Goal: Use online tool/utility: Utilize a website feature to perform a specific function

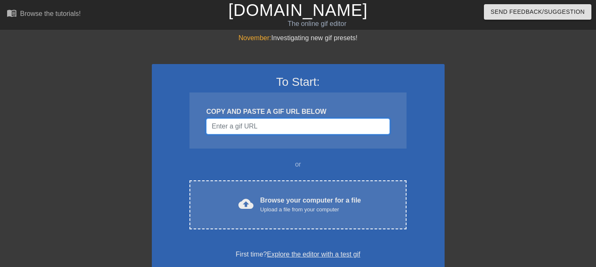
click at [268, 120] on input "Username" at bounding box center [297, 126] width 183 height 16
paste input "[URL][DOMAIN_NAME]"
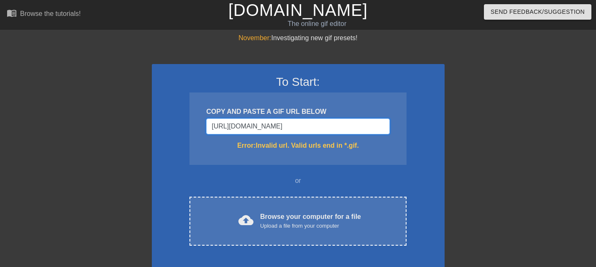
type input "[URL][DOMAIN_NAME]"
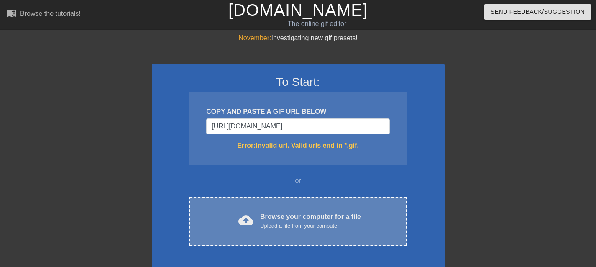
click at [339, 238] on div "cloud_upload Browse your computer for a file Upload a file from your computer C…" at bounding box center [298, 221] width 217 height 49
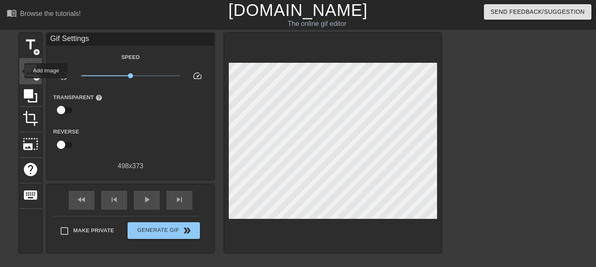
click at [19, 71] on div "image add_circle" at bounding box center [30, 72] width 23 height 26
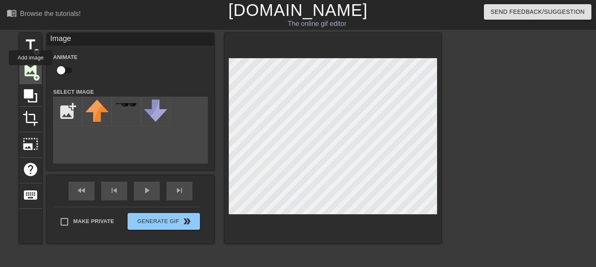
click at [31, 71] on span "image" at bounding box center [31, 70] width 16 height 16
click at [35, 67] on span "image" at bounding box center [31, 70] width 16 height 16
click at [34, 70] on span "image" at bounding box center [31, 70] width 16 height 16
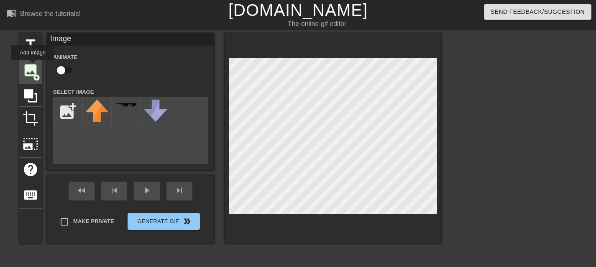
click at [33, 66] on span "image" at bounding box center [31, 70] width 16 height 16
click at [68, 42] on div "Image" at bounding box center [130, 39] width 167 height 13
click at [33, 102] on icon at bounding box center [31, 96] width 16 height 16
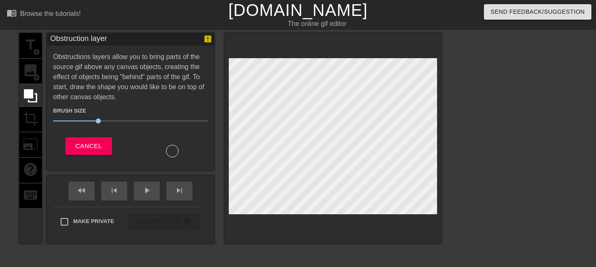
click at [34, 113] on div "title add_circle image add_circle crop photo_size_select_large help keyboard" at bounding box center [30, 138] width 23 height 210
click at [33, 67] on div "title add_circle image add_circle crop photo_size_select_large help keyboard" at bounding box center [30, 138] width 23 height 210
click at [82, 147] on span "Cancel" at bounding box center [88, 146] width 26 height 11
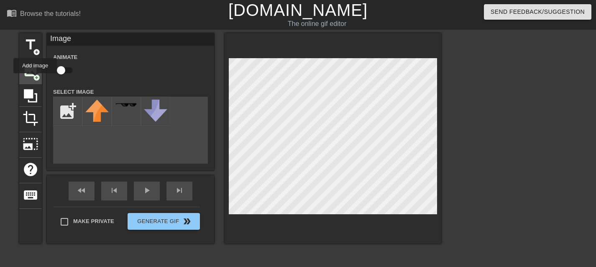
click at [36, 78] on span "add_circle" at bounding box center [36, 77] width 7 height 7
click at [69, 116] on input "file" at bounding box center [68, 111] width 28 height 28
type input "C:\fakepath\knockout.PNG"
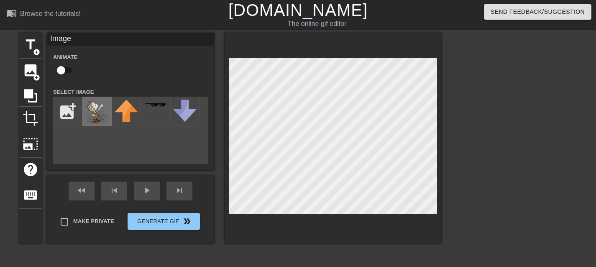
click at [97, 116] on img at bounding box center [96, 111] width 23 height 23
click at [83, 191] on div "fast_rewind" at bounding box center [82, 191] width 26 height 19
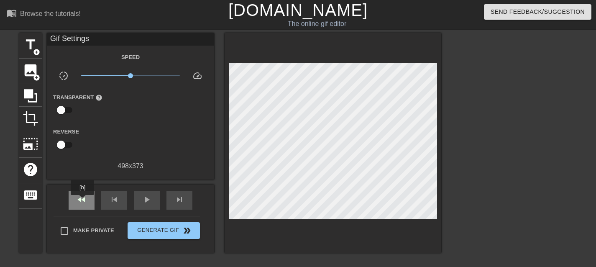
click at [84, 202] on span "fast_rewind" at bounding box center [82, 200] width 10 height 10
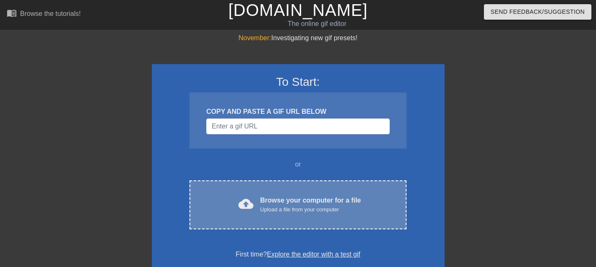
click at [241, 196] on span "cloud_upload" at bounding box center [245, 203] width 15 height 15
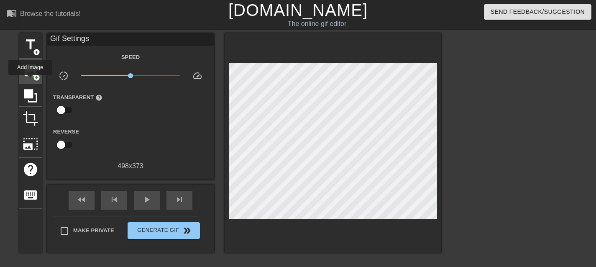
click at [31, 78] on div "image add_circle" at bounding box center [30, 72] width 23 height 26
click at [32, 74] on span "image" at bounding box center [31, 70] width 16 height 16
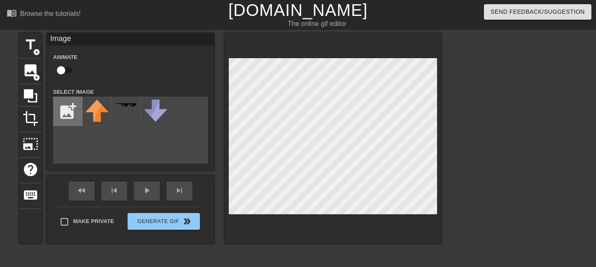
click at [73, 110] on input "file" at bounding box center [68, 111] width 28 height 28
type input "C:\fakepath\knockout.PNG"
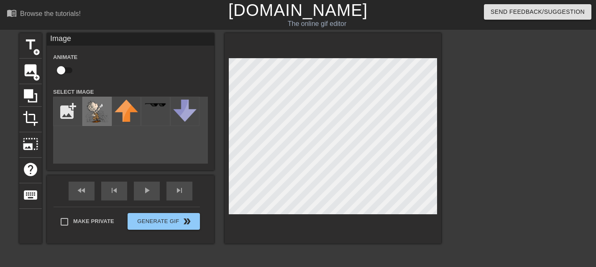
click at [98, 105] on img at bounding box center [96, 111] width 23 height 23
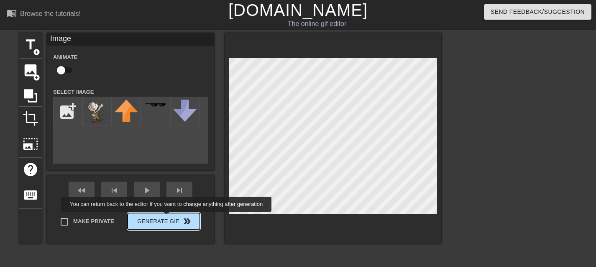
click at [172, 218] on div "Make Private Generate Gif double_arrow" at bounding box center [127, 223] width 146 height 33
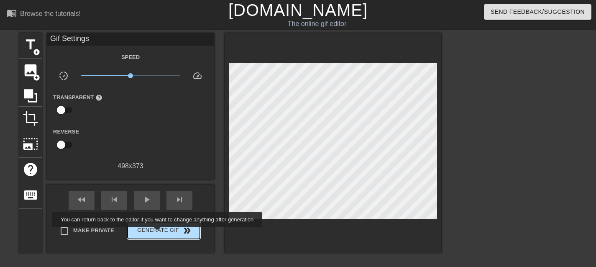
click at [163, 233] on span "Generate Gif double_arrow" at bounding box center [164, 230] width 66 height 10
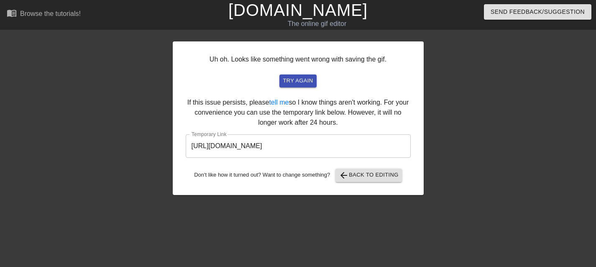
click at [312, 150] on input "https://www.gifntext.com/temp_generations/UqTNxhjA.gif" at bounding box center [298, 145] width 225 height 23
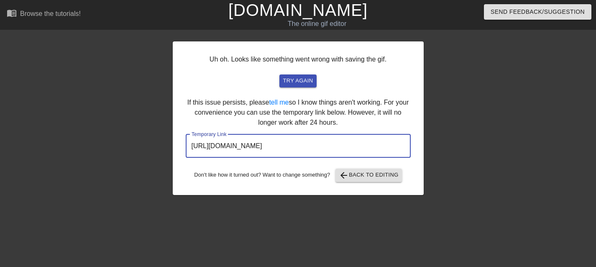
click at [311, 150] on input "https://www.gifntext.com/temp_generations/UqTNxhjA.gif" at bounding box center [298, 145] width 225 height 23
